Goal: Task Accomplishment & Management: Use online tool/utility

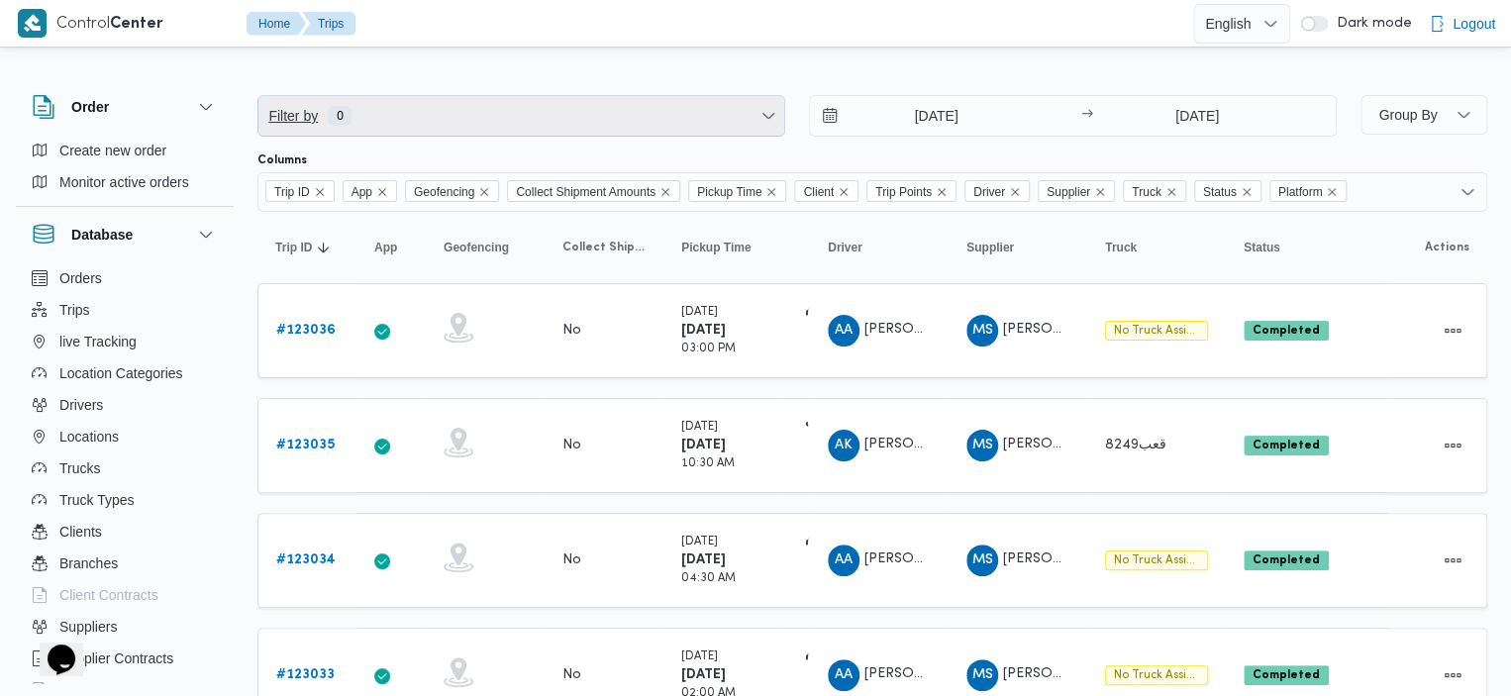
click at [491, 128] on span "Filter by 0" at bounding box center [522, 116] width 526 height 40
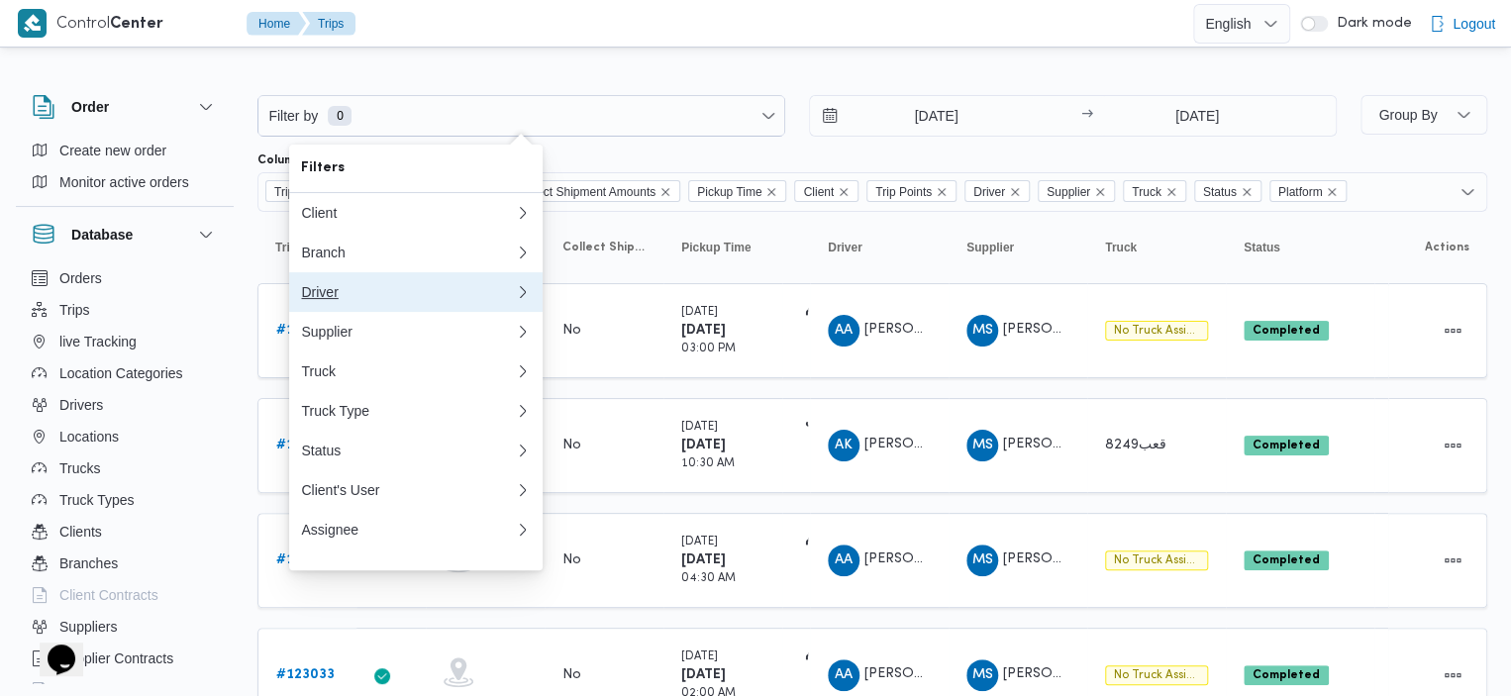
click at [464, 300] on div "Driver" at bounding box center [408, 292] width 214 height 16
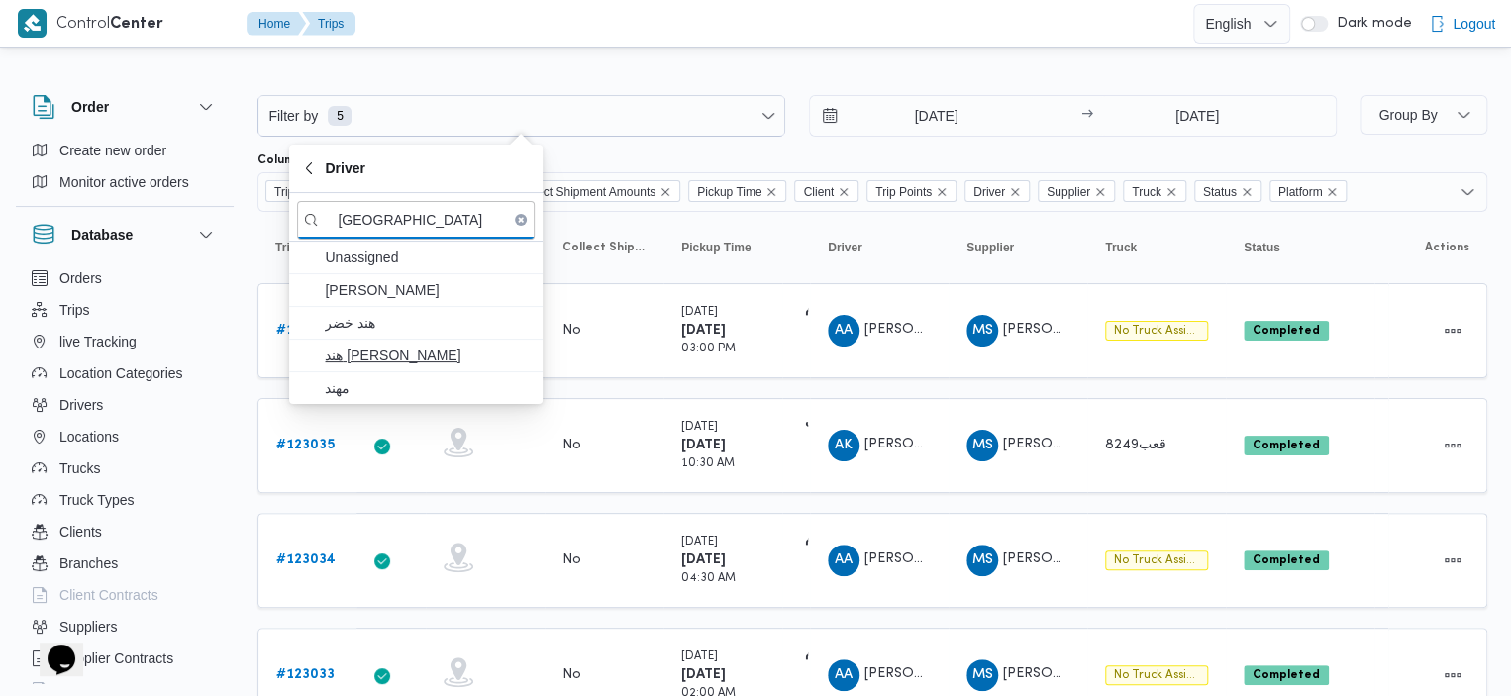
type input "[GEOGRAPHIC_DATA]"
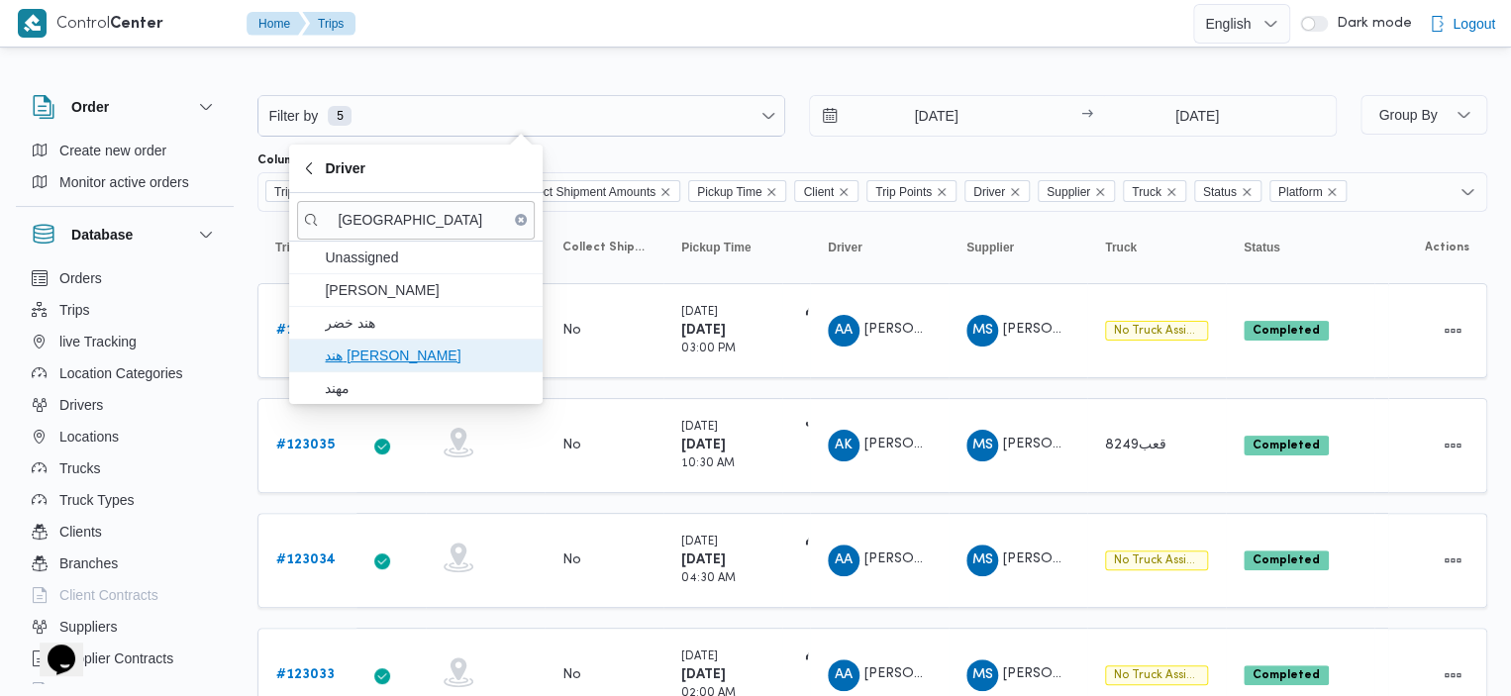
click at [398, 360] on span "هند [PERSON_NAME]" at bounding box center [428, 356] width 206 height 24
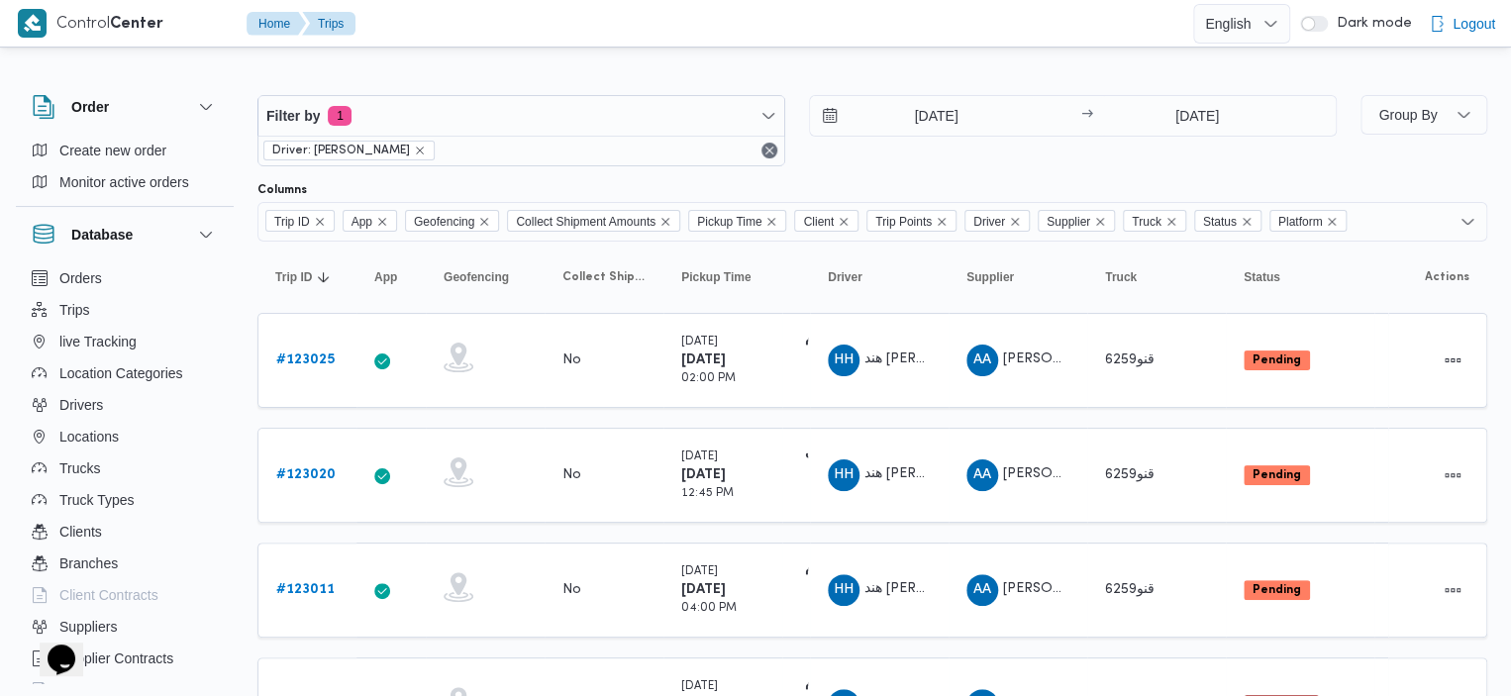
click at [689, 87] on div "Filter by 1 Driver: [PERSON_NAME] [DATE] → [DATE]" at bounding box center [797, 130] width 1103 height 95
click at [1338, 217] on icon "Remove Platform from selection in this group" at bounding box center [1332, 222] width 12 height 12
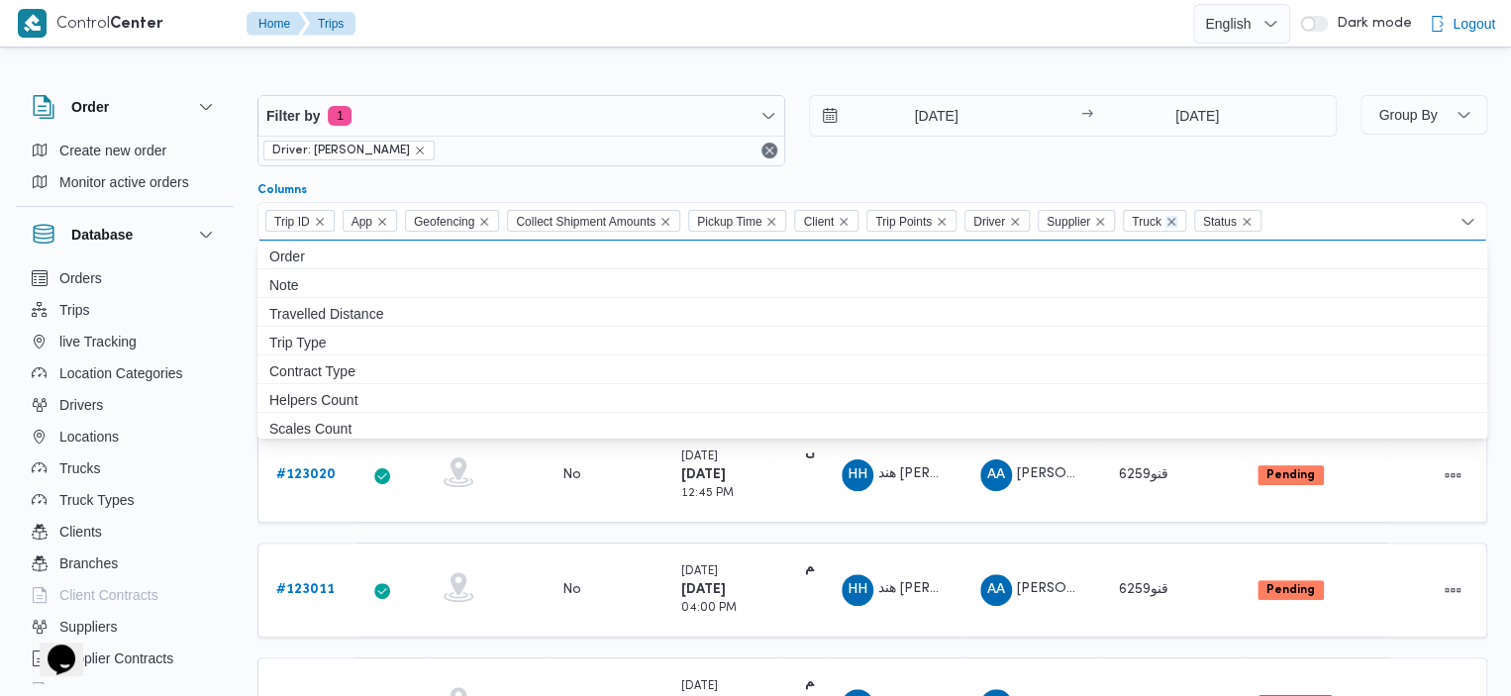
click at [1177, 223] on icon "Remove Truck from selection in this group" at bounding box center [1172, 222] width 12 height 12
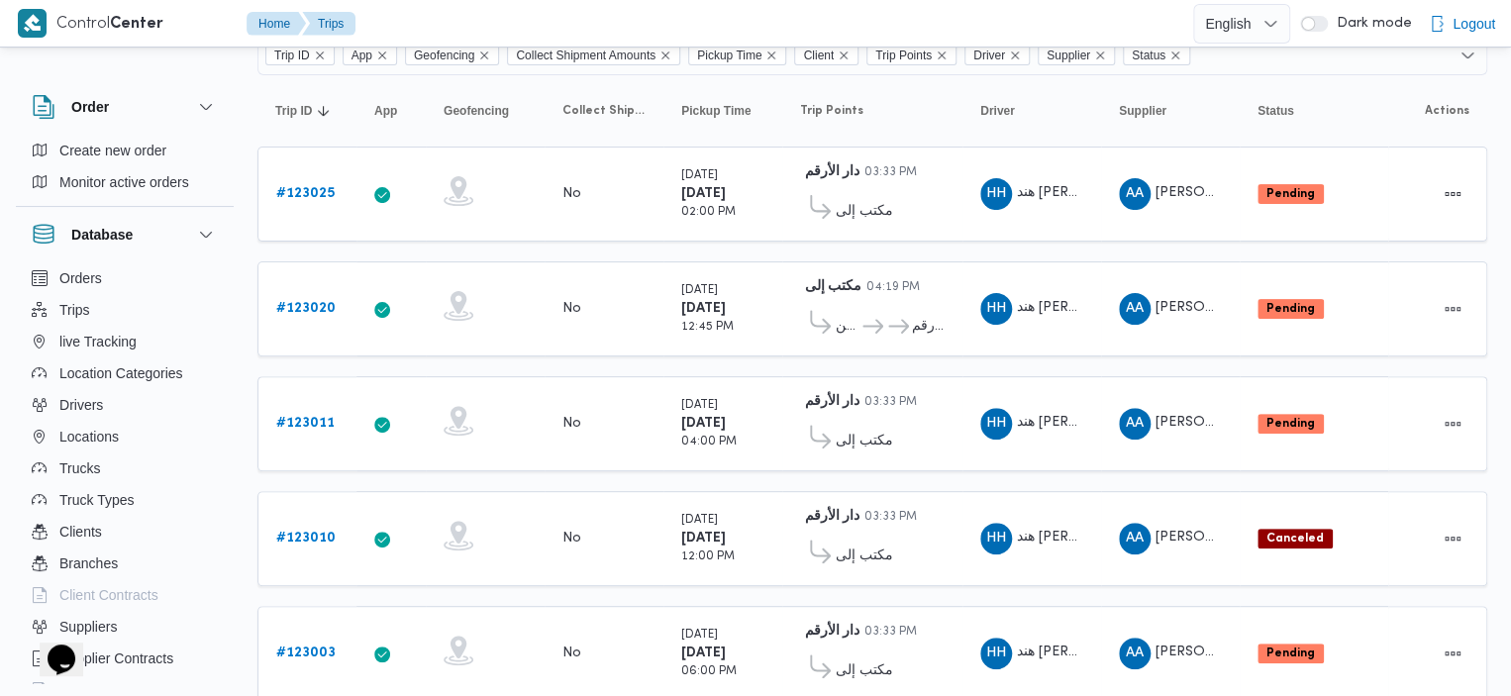
scroll to position [173, 0]
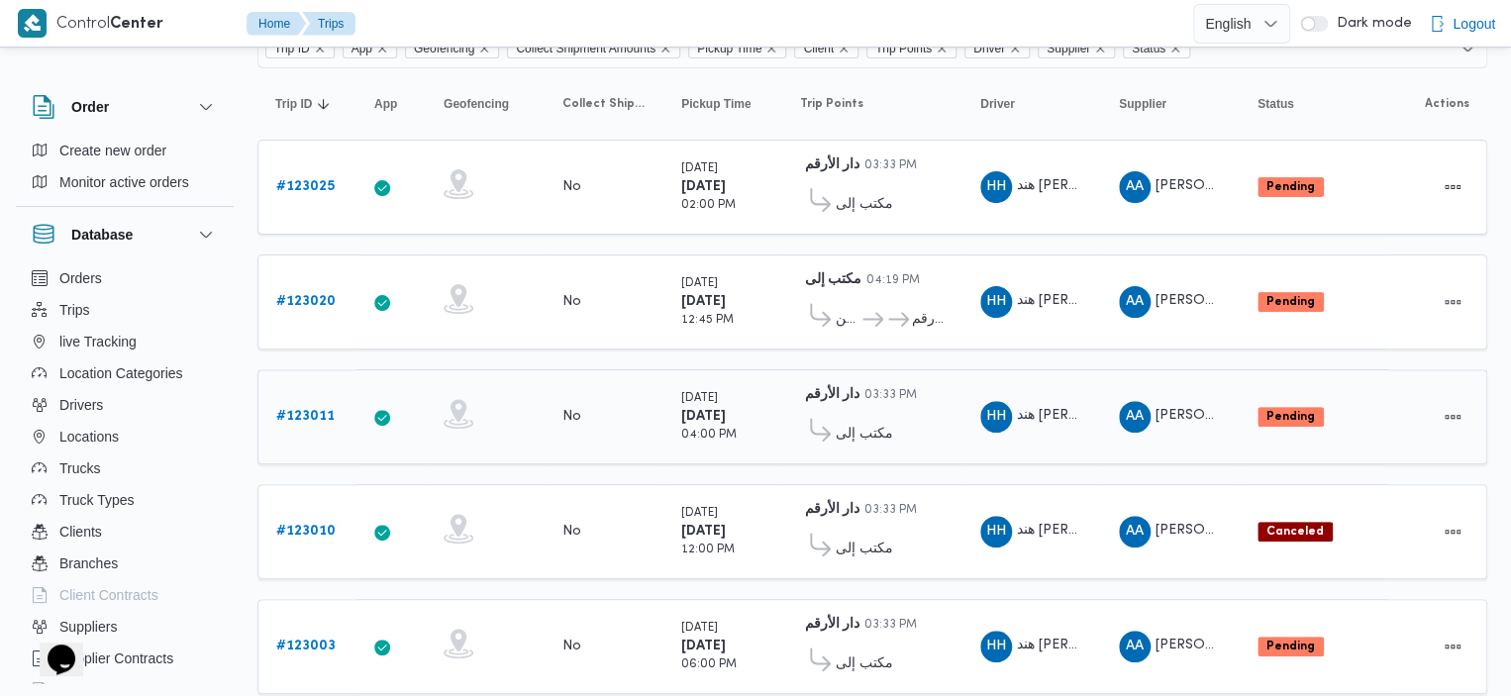
click at [304, 412] on b "# 123011" at bounding box center [305, 416] width 58 height 13
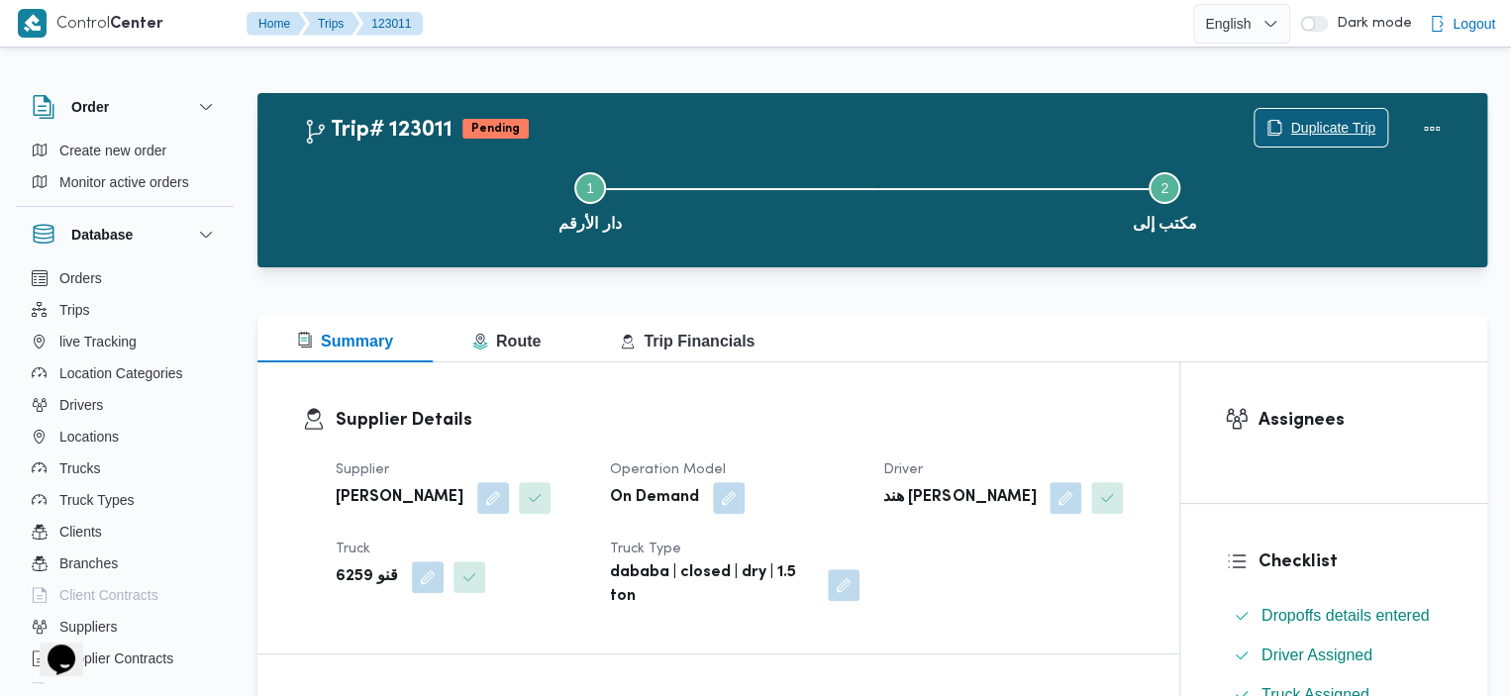
click at [1349, 130] on span "Duplicate Trip" at bounding box center [1333, 128] width 85 height 24
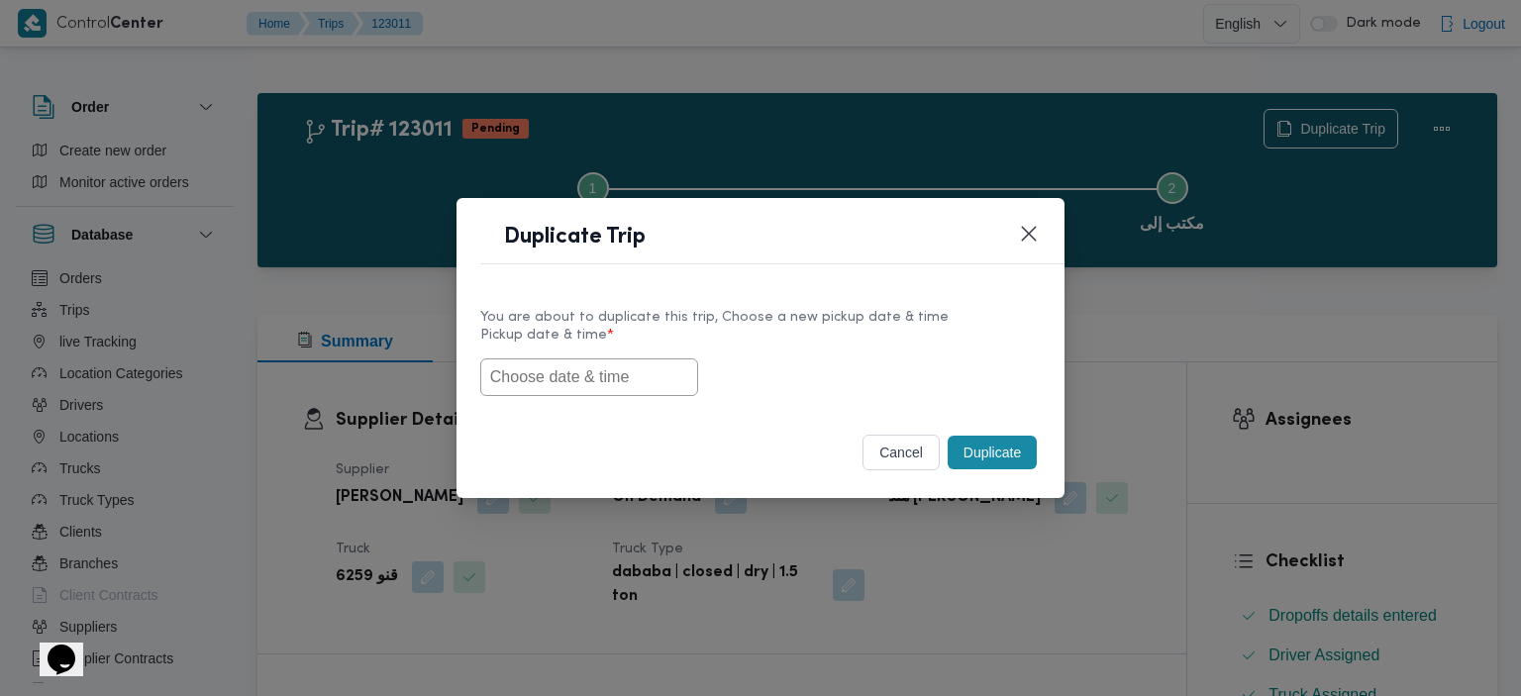
click at [595, 376] on input "text" at bounding box center [589, 378] width 218 height 38
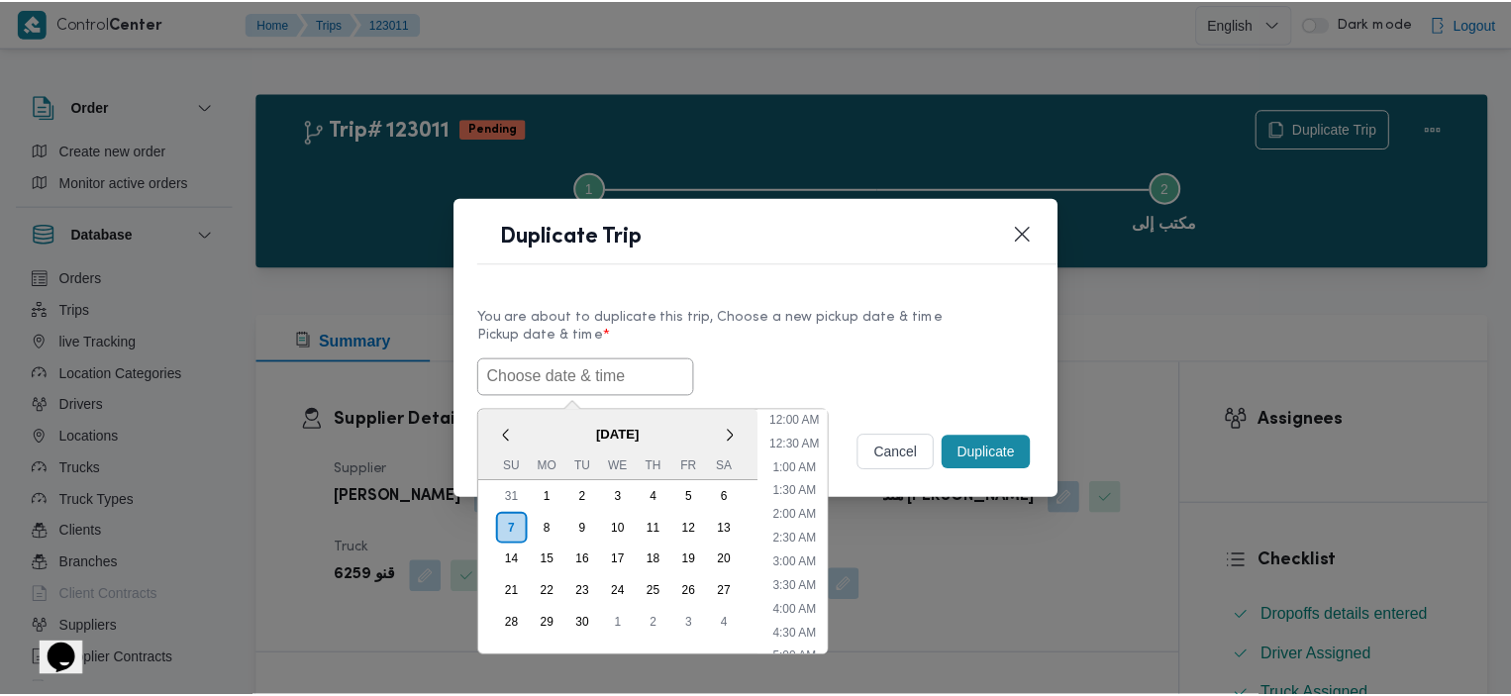
scroll to position [341, 0]
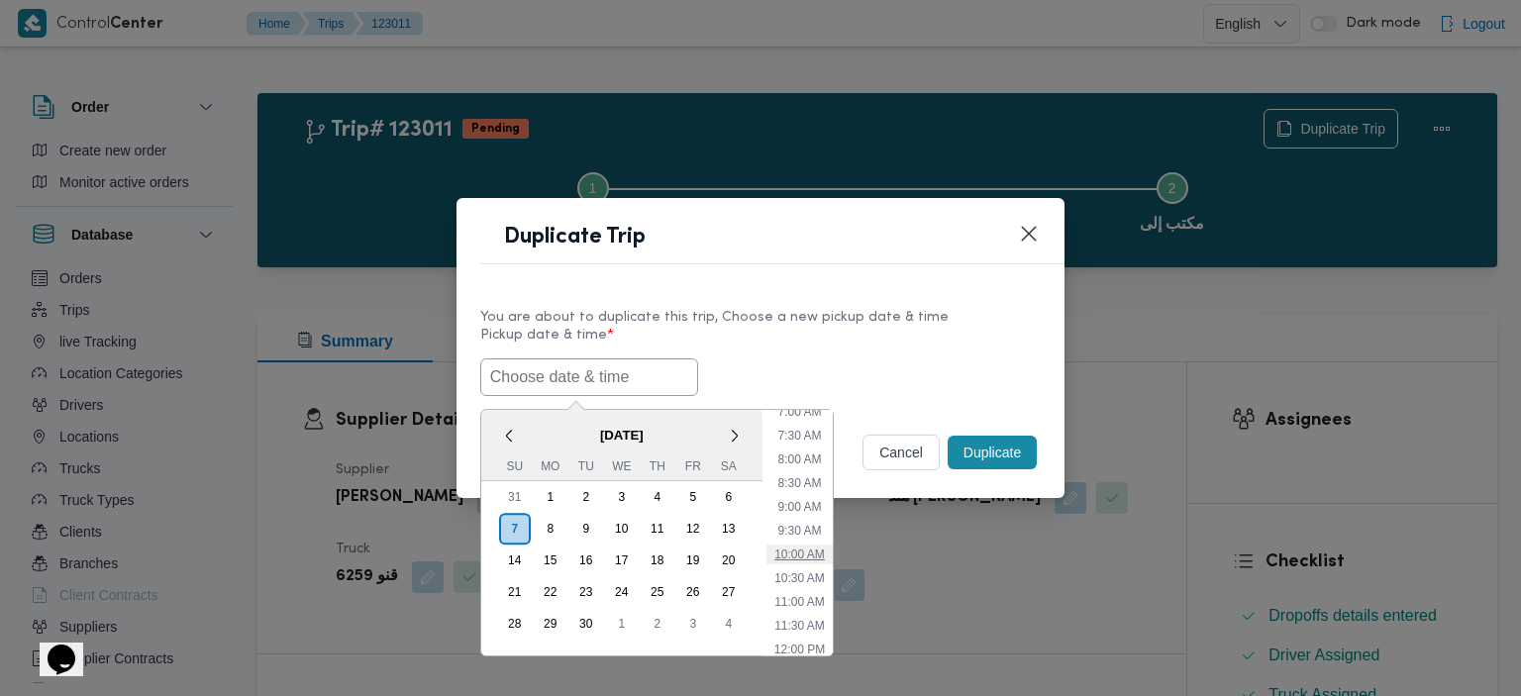
click at [813, 554] on li "10:00 AM" at bounding box center [800, 555] width 66 height 20
type input "[DATE] 10:00AM"
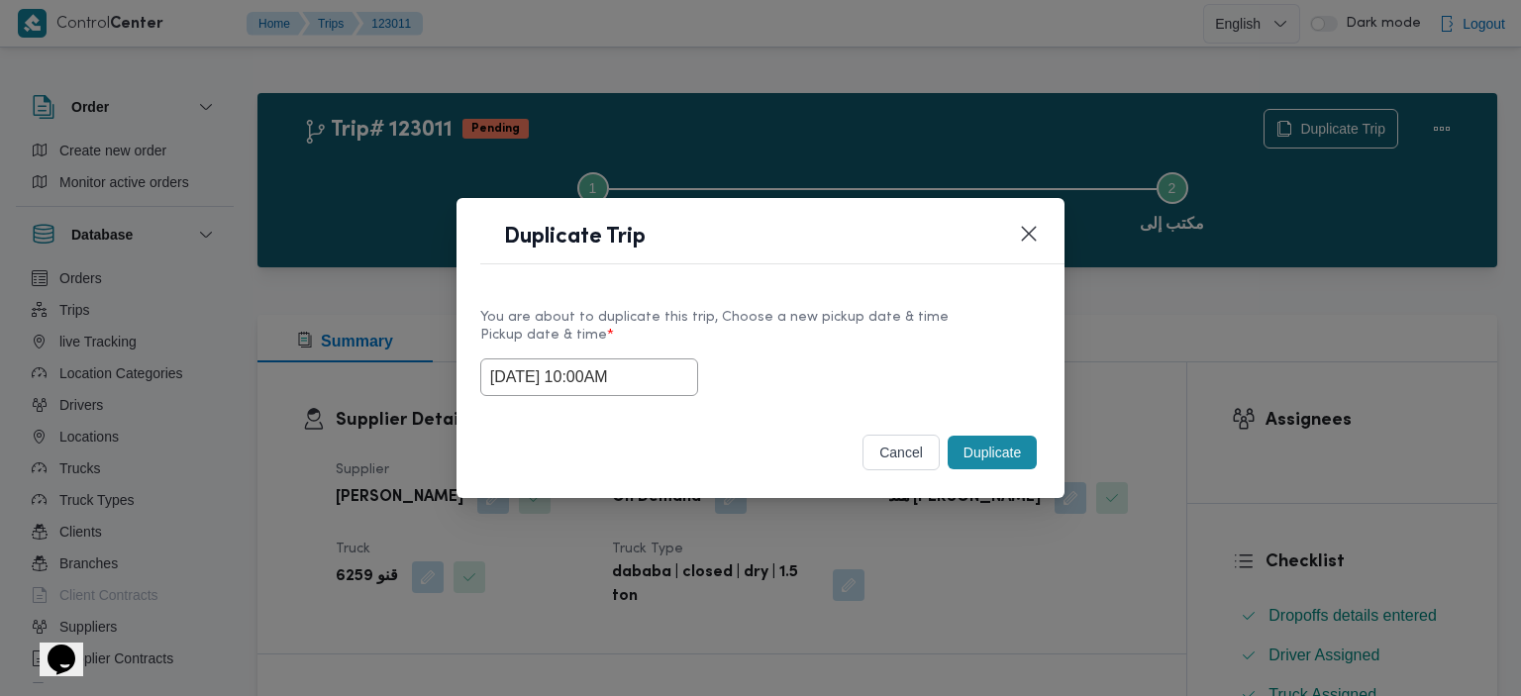
click at [989, 455] on button "Duplicate" at bounding box center [992, 453] width 89 height 34
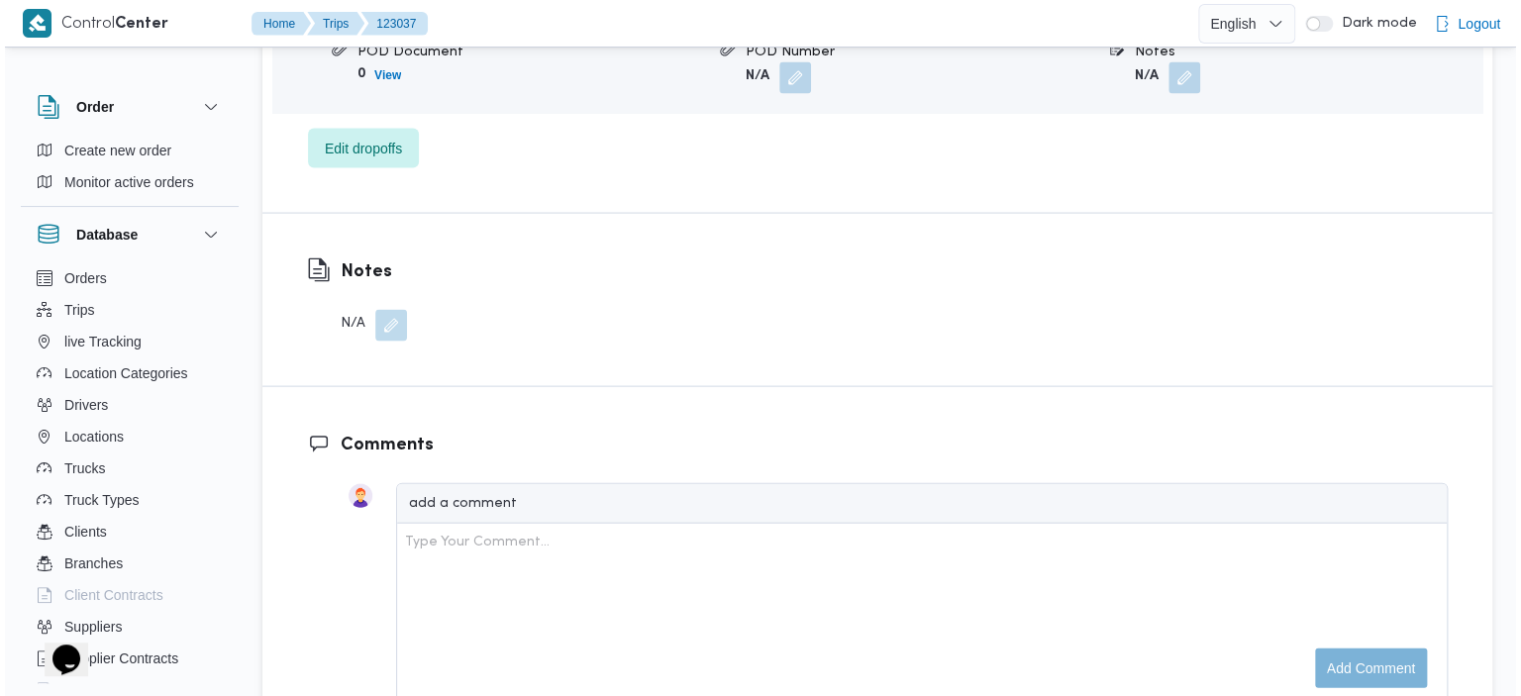
scroll to position [1936, 0]
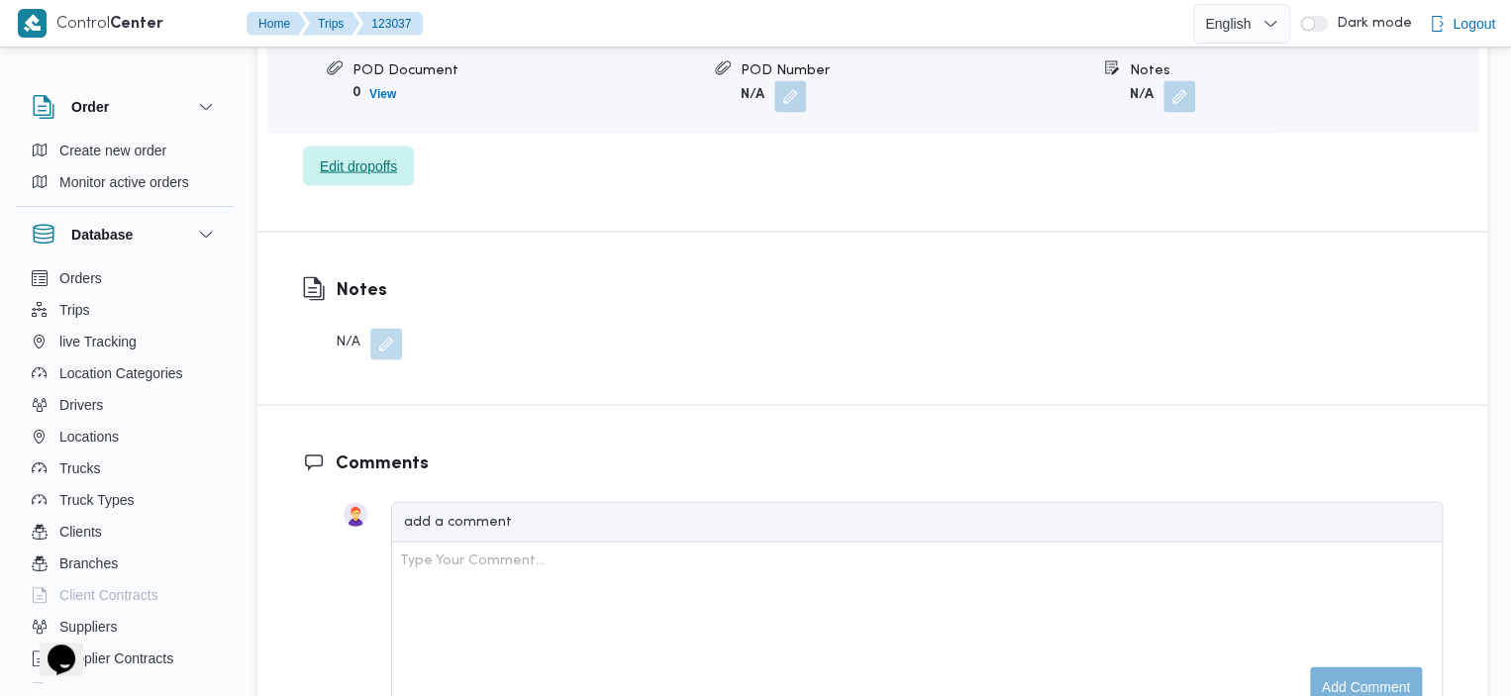
click at [364, 178] on span "Edit dropoffs" at bounding box center [358, 167] width 77 height 24
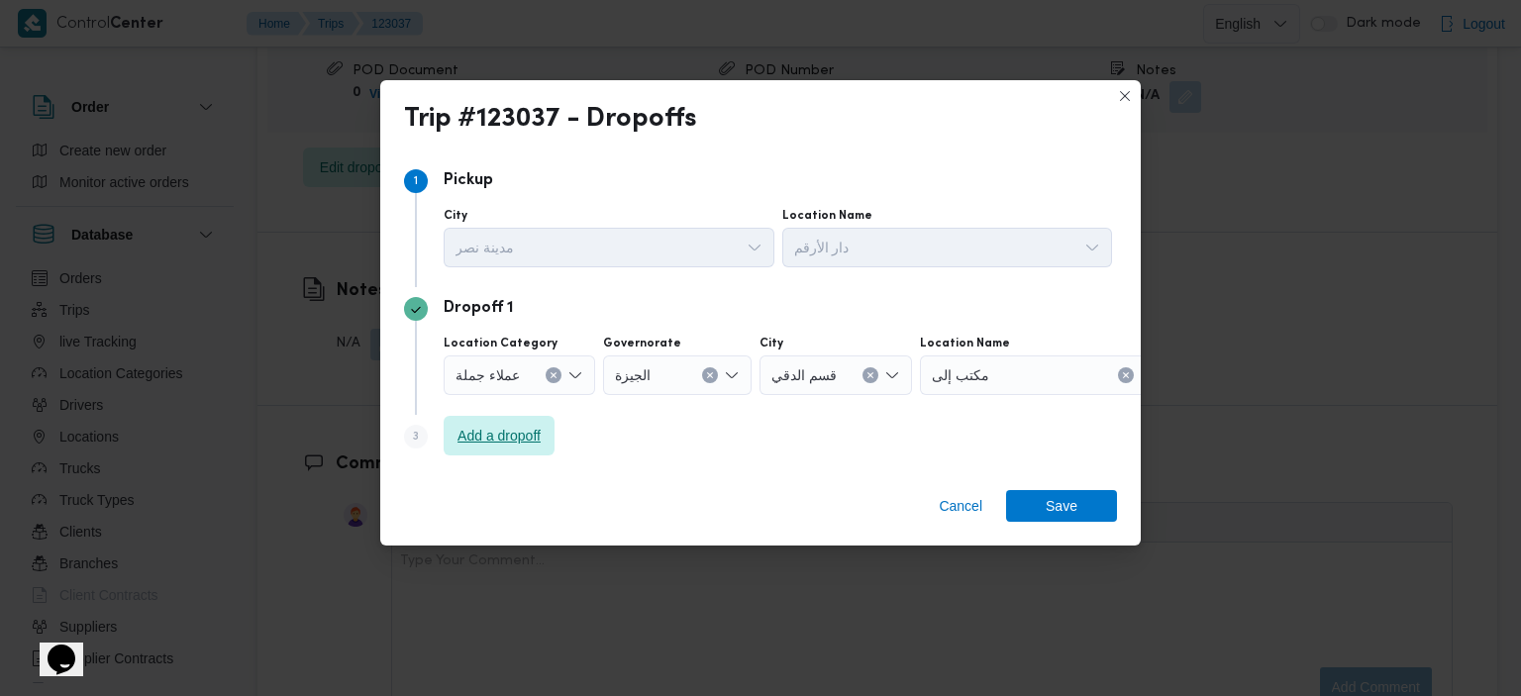
click at [501, 428] on span "Add a dropoff" at bounding box center [499, 436] width 83 height 24
click at [511, 444] on span "Add a dropoff" at bounding box center [499, 436] width 83 height 24
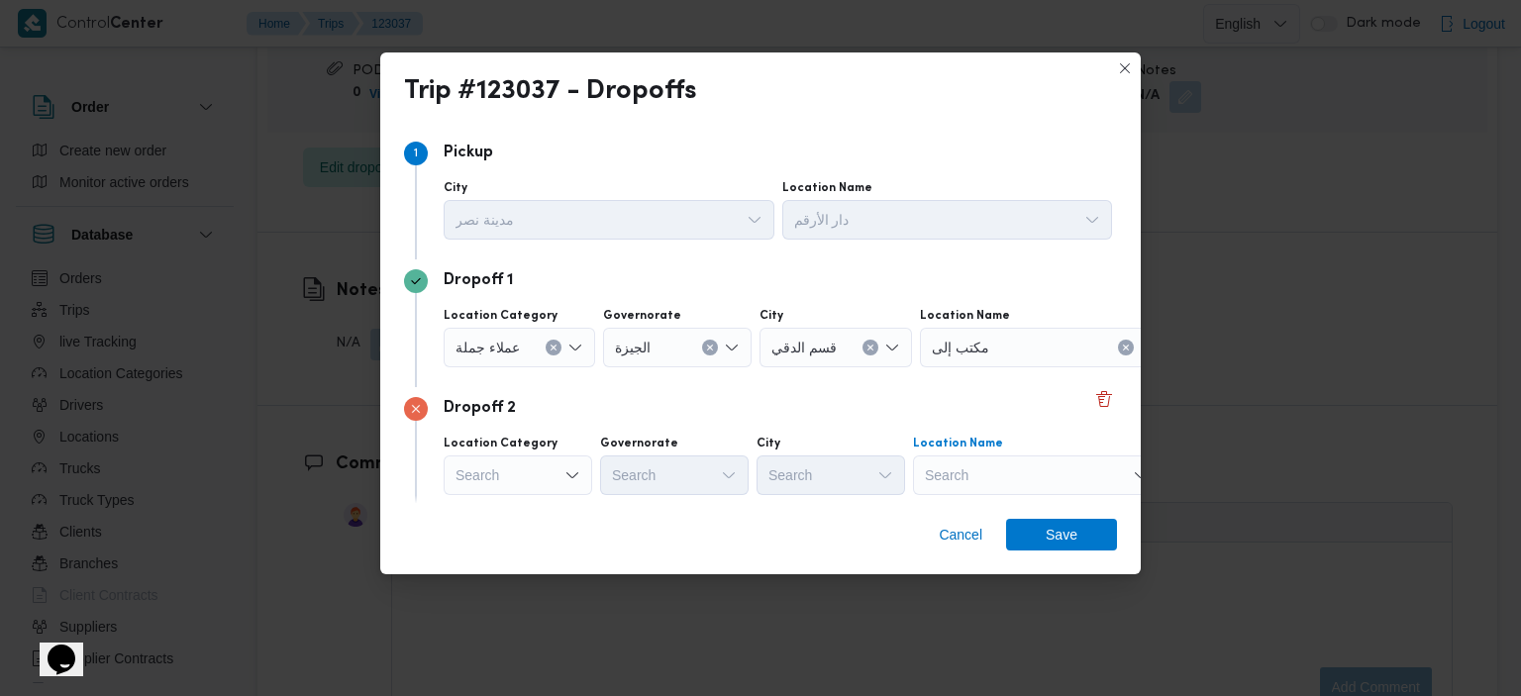
click at [1006, 472] on div "Search" at bounding box center [1037, 476] width 248 height 40
type input "رمسيس"
click at [997, 513] on span "رمسيس | رمسيس | الجيارة" at bounding box center [1049, 511] width 200 height 24
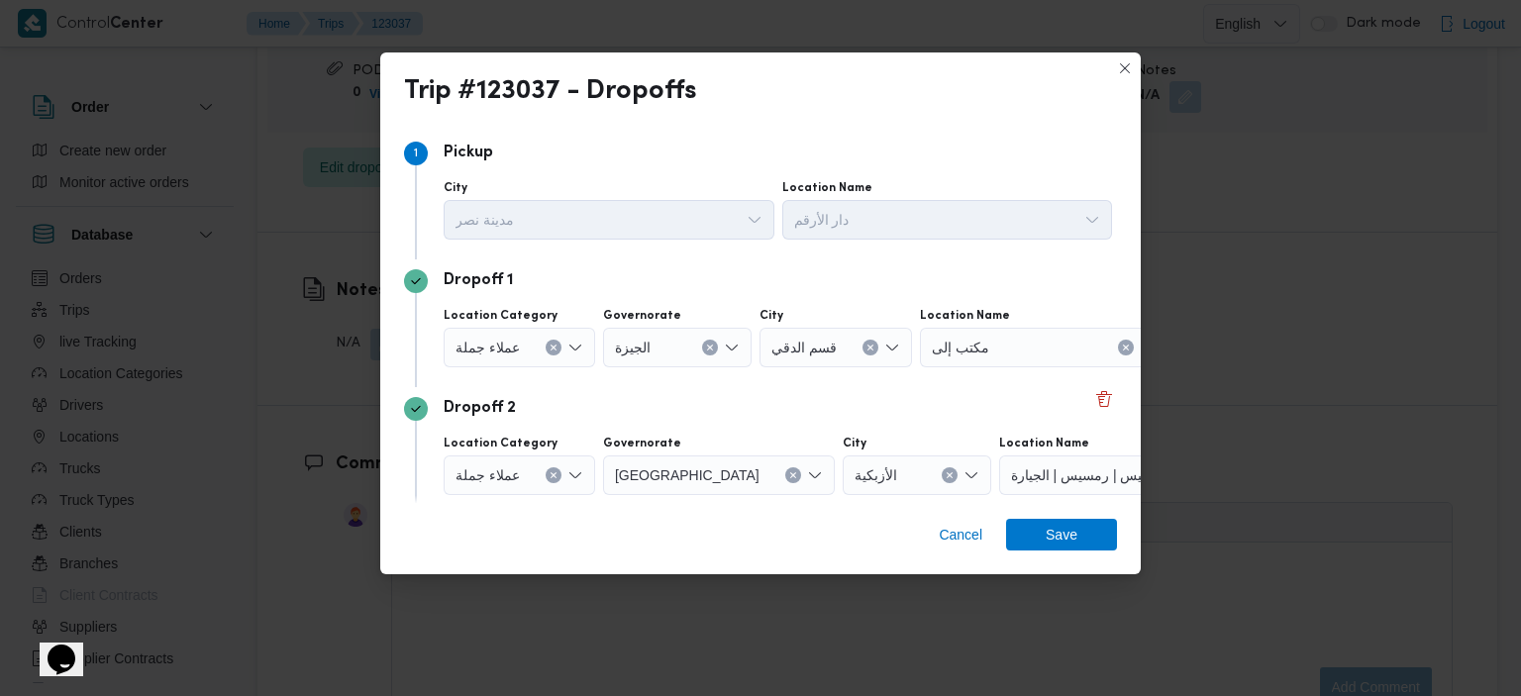
scroll to position [71, 0]
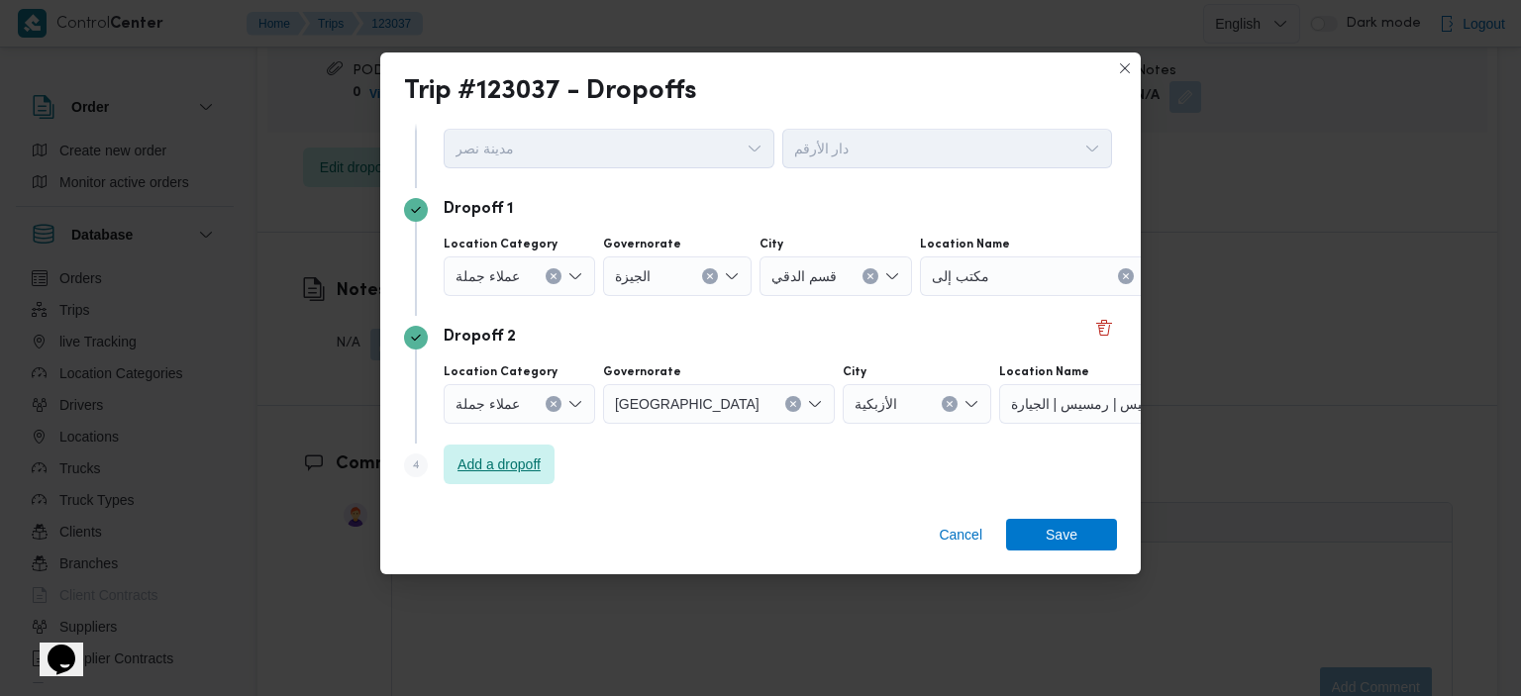
click at [496, 470] on span "Add a dropoff" at bounding box center [499, 465] width 83 height 24
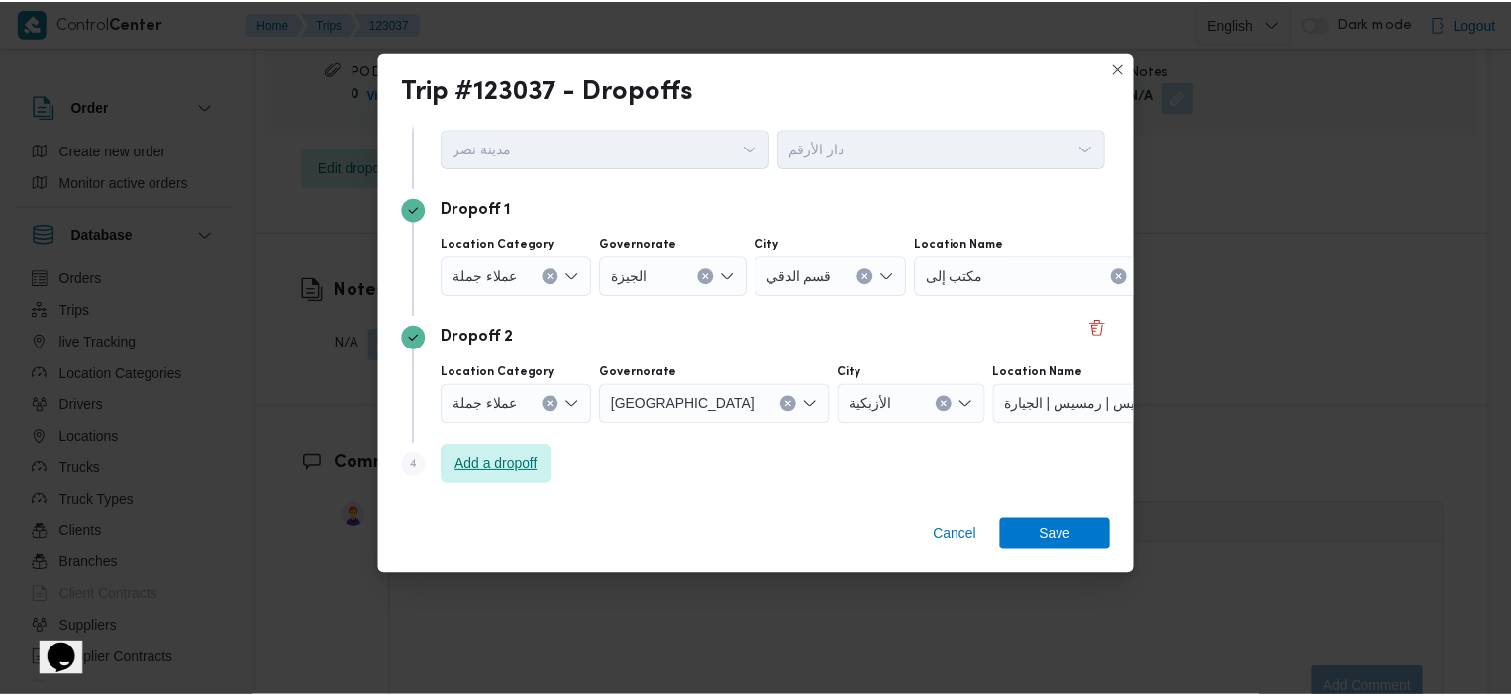
scroll to position [198, 0]
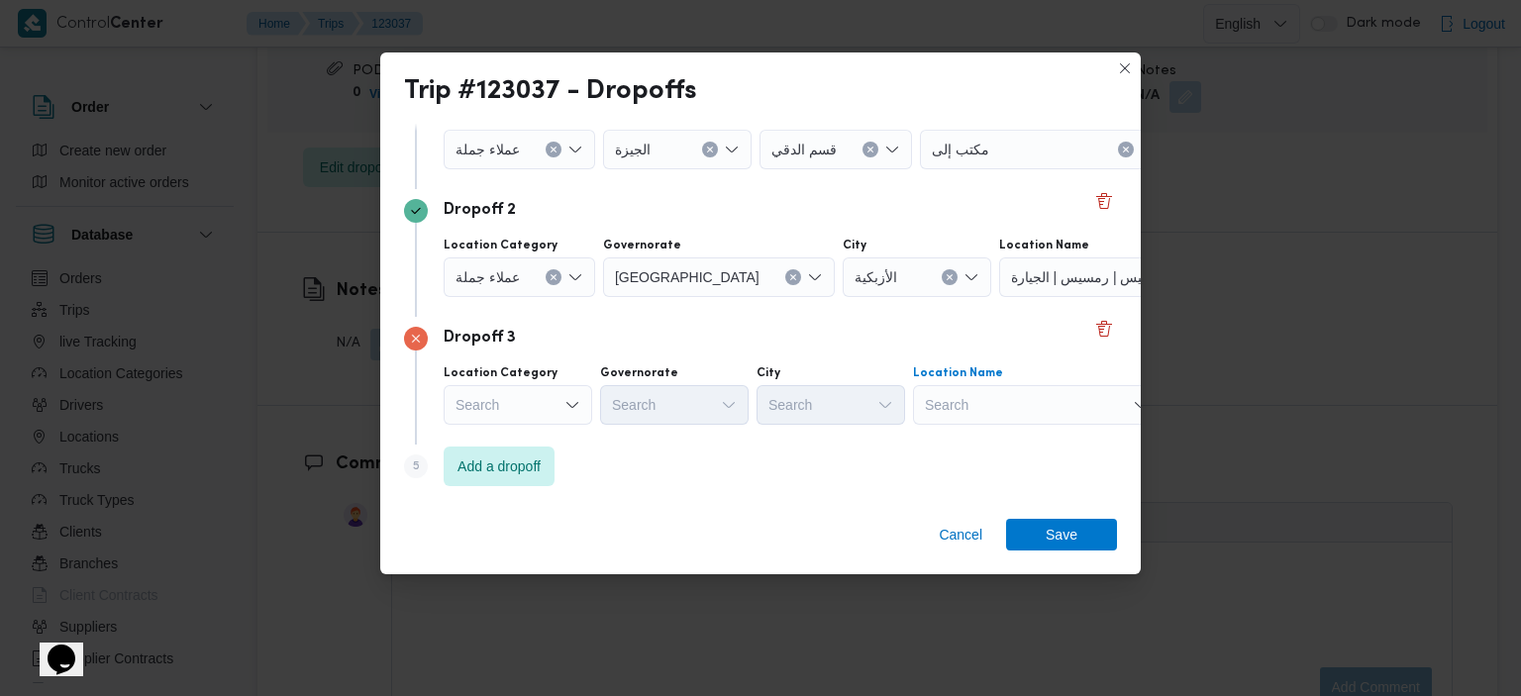
click at [1010, 407] on div "Search" at bounding box center [1037, 405] width 248 height 40
type input "عباسية"
click at [1014, 429] on span "عباسية | [GEOGRAPHIC_DATA] | المحمدي" at bounding box center [1049, 440] width 200 height 24
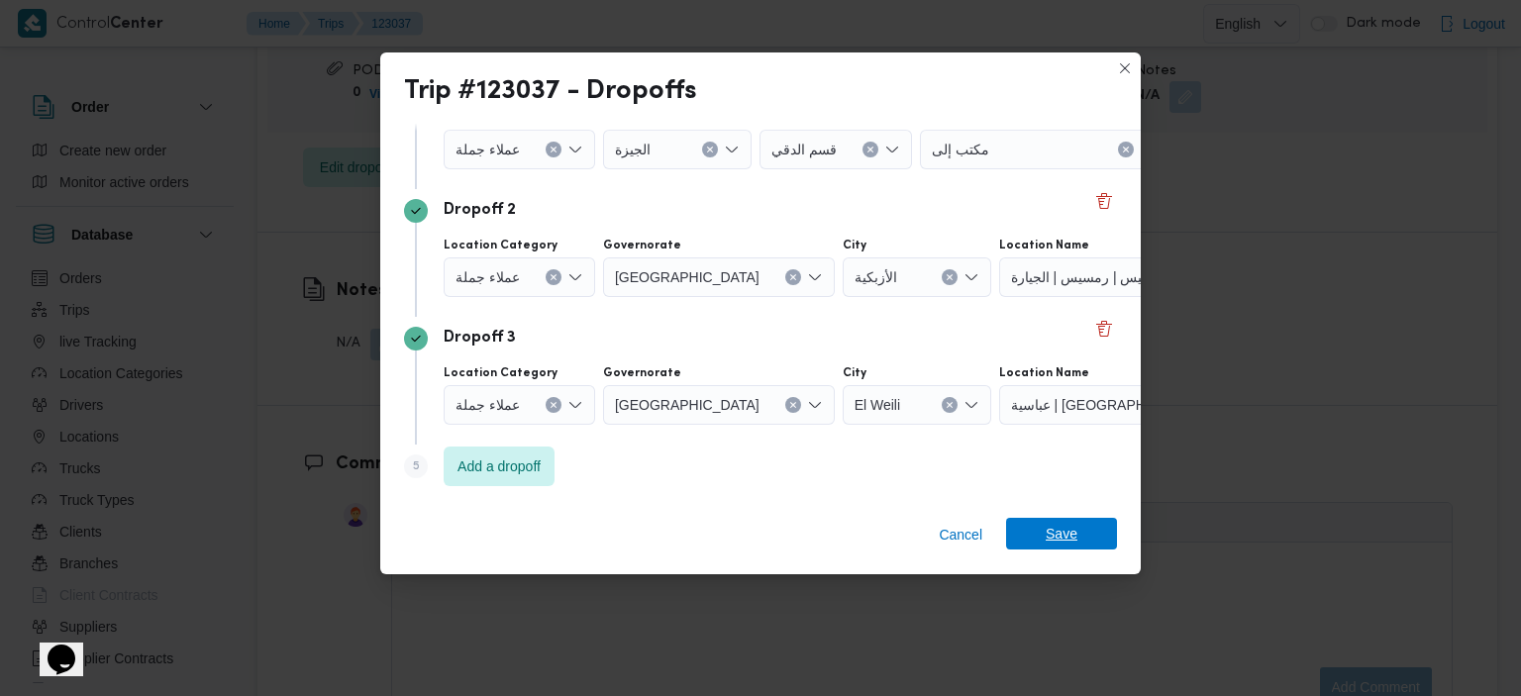
click at [1058, 537] on span "Save" at bounding box center [1062, 534] width 32 height 32
